Goal: Use online tool/utility: Utilize a website feature to perform a specific function

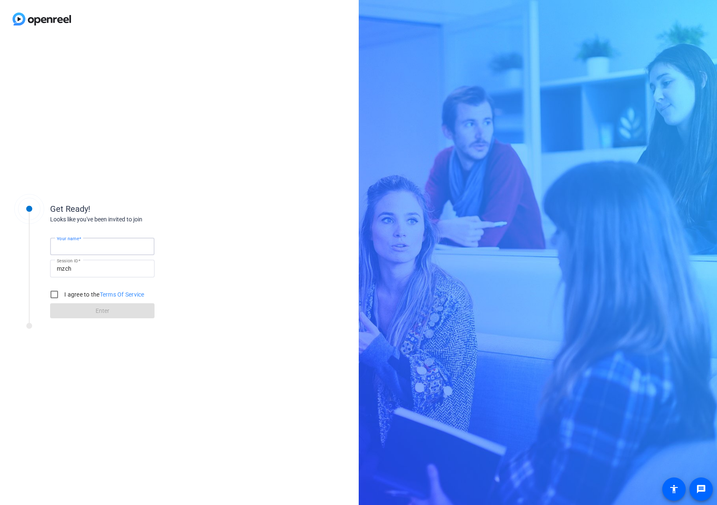
click at [86, 243] on input "Your name" at bounding box center [102, 246] width 91 height 10
type input "[PERSON_NAME]"
click at [55, 296] on input "I agree to the Terms Of Service" at bounding box center [54, 294] width 17 height 17
checkbox input "true"
click at [78, 310] on span at bounding box center [102, 311] width 104 height 20
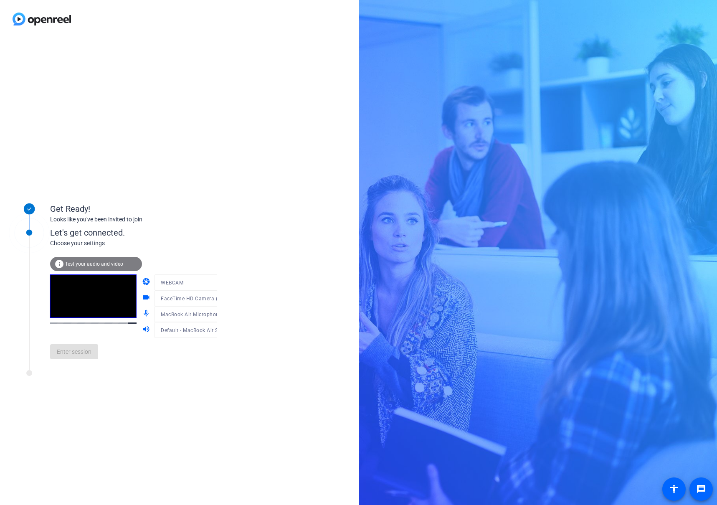
click at [78, 265] on span "Test your audio and video" at bounding box center [94, 264] width 58 height 6
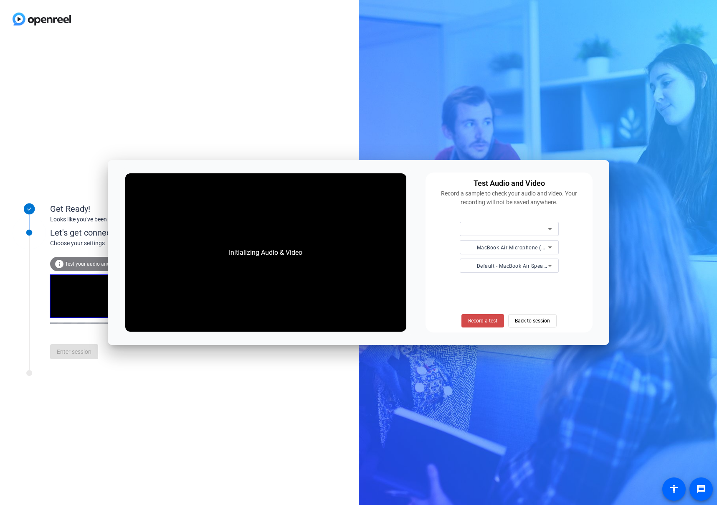
click at [488, 320] on span "Record a test" at bounding box center [482, 321] width 29 height 8
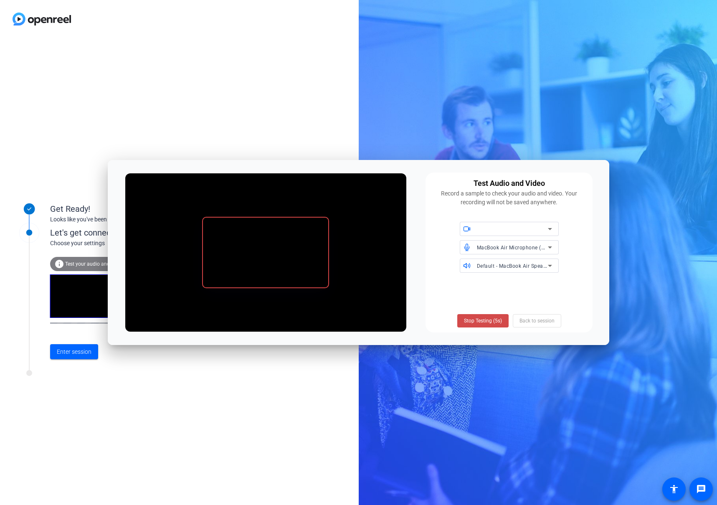
click at [489, 321] on span "Stop Testing (5s)" at bounding box center [483, 321] width 38 height 8
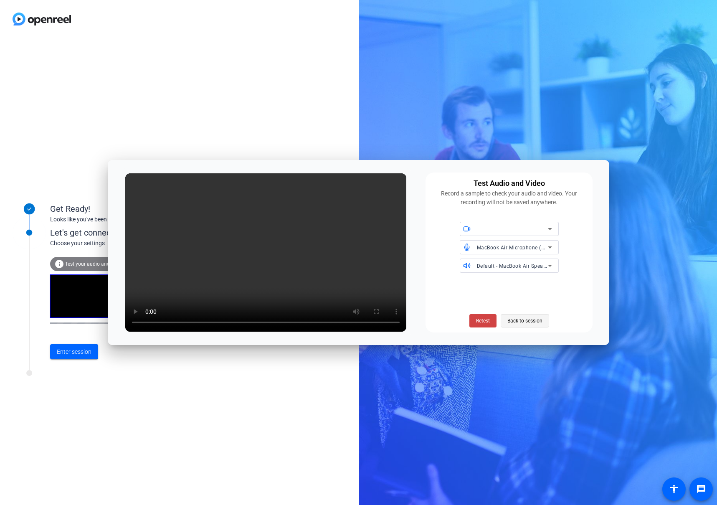
click at [522, 324] on span "Back to session" at bounding box center [525, 321] width 35 height 16
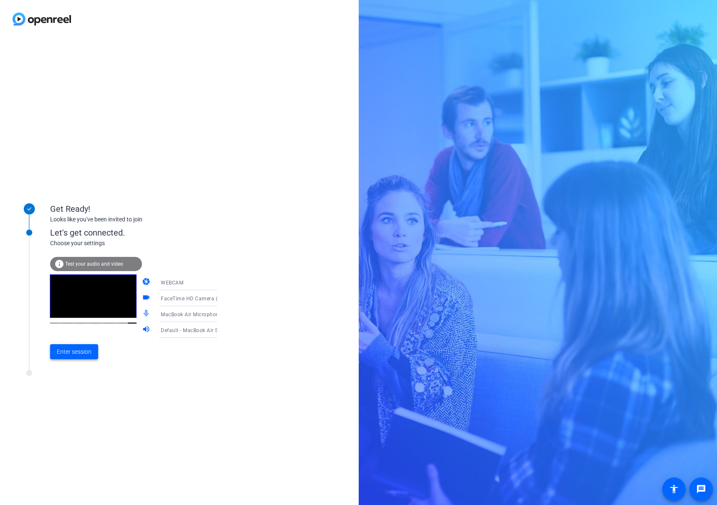
click at [73, 351] on span "Enter session" at bounding box center [74, 352] width 35 height 9
